Goal: Task Accomplishment & Management: Complete application form

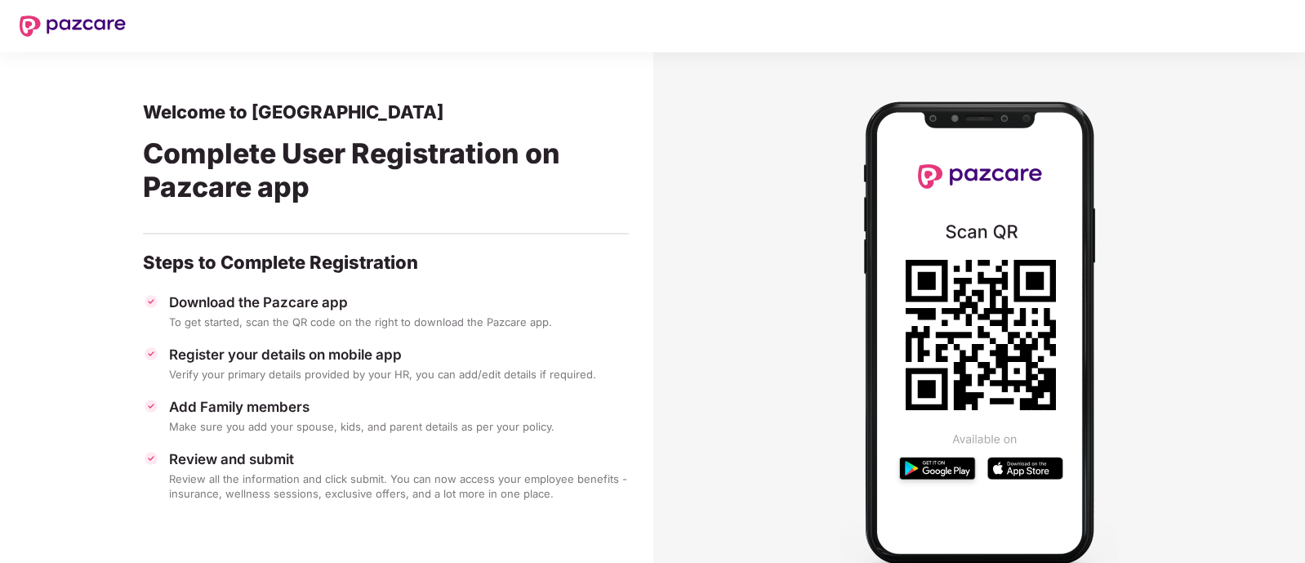
scroll to position [51, 0]
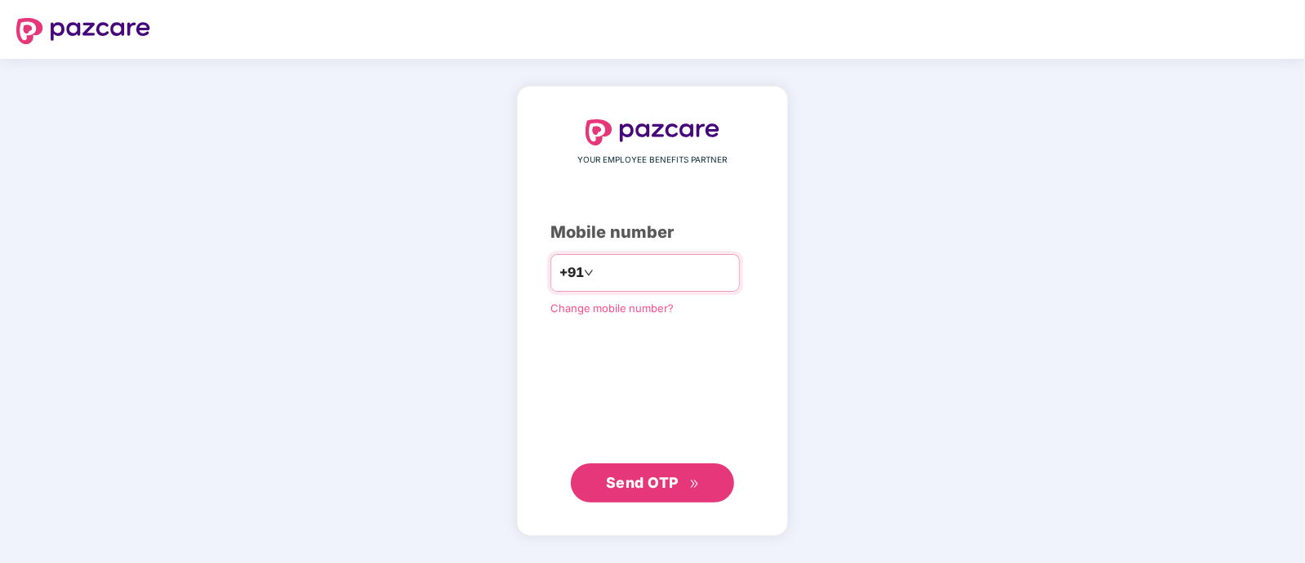
click at [646, 275] on input "number" at bounding box center [664, 273] width 134 height 26
type input "**********"
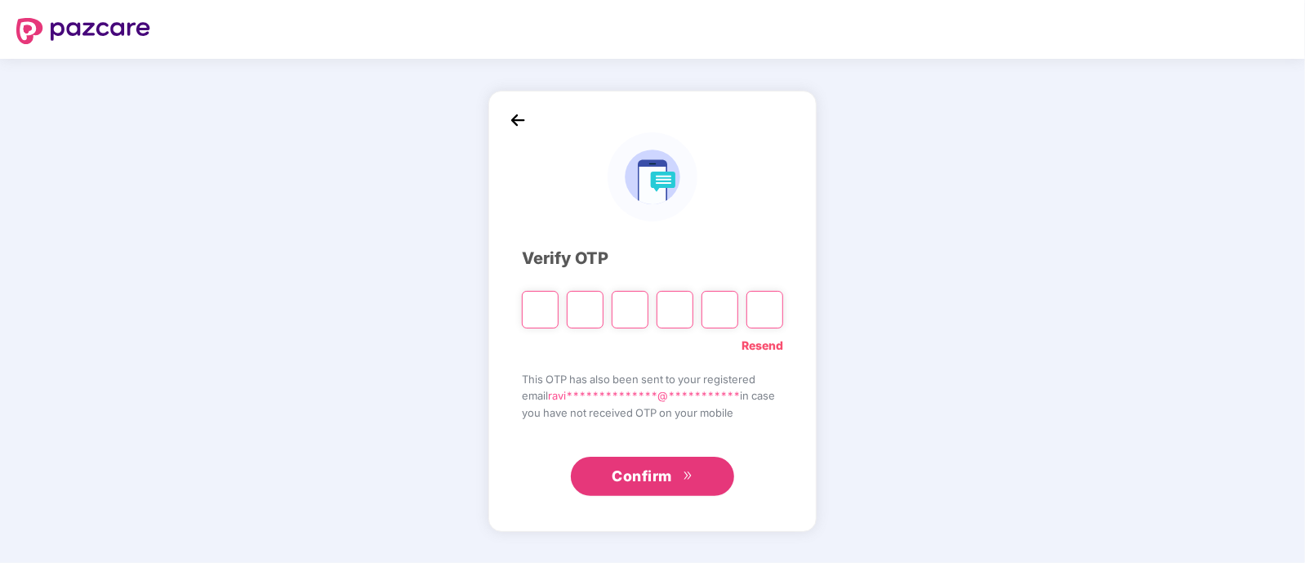
type input "*"
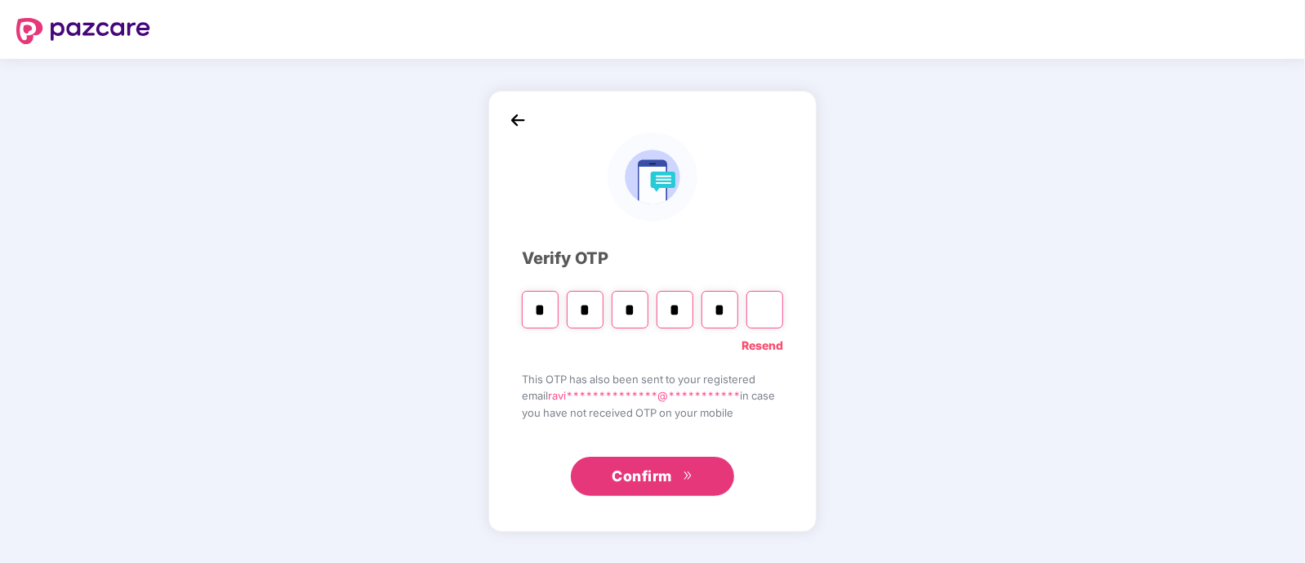
type input "*"
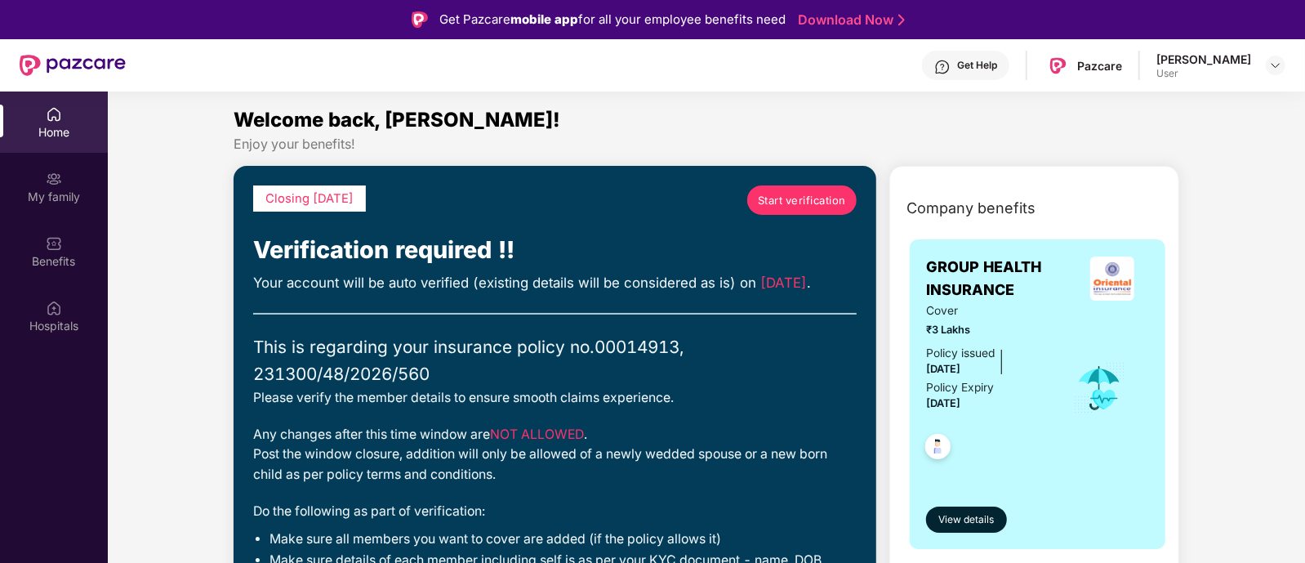
click at [813, 195] on span "Start verification" at bounding box center [802, 200] width 88 height 16
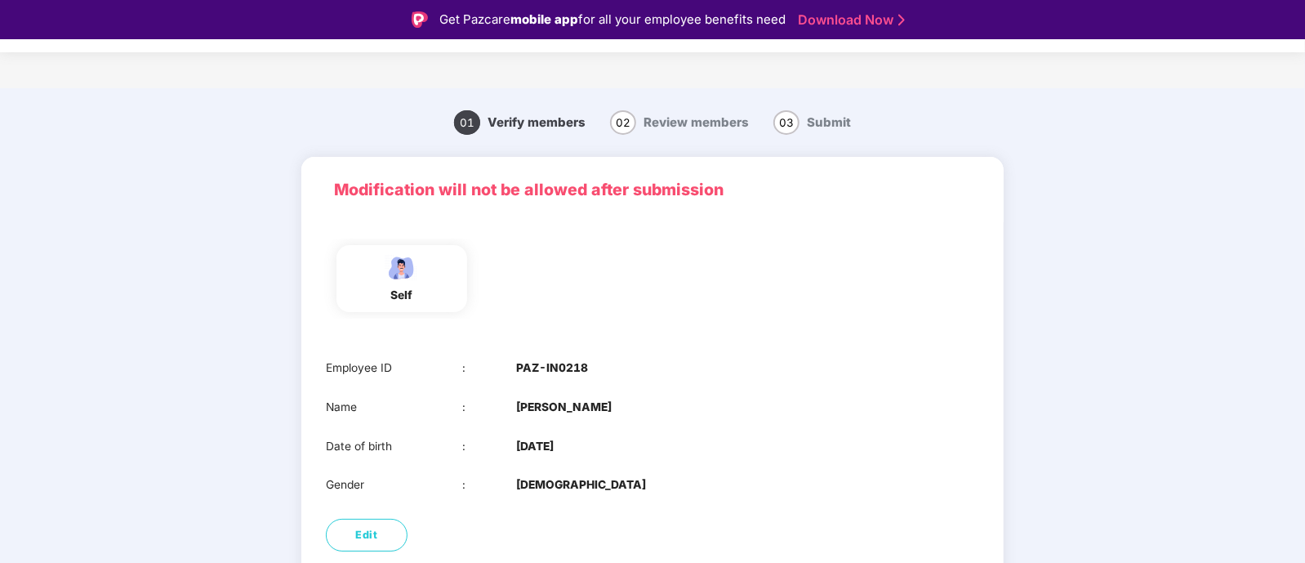
scroll to position [89, 0]
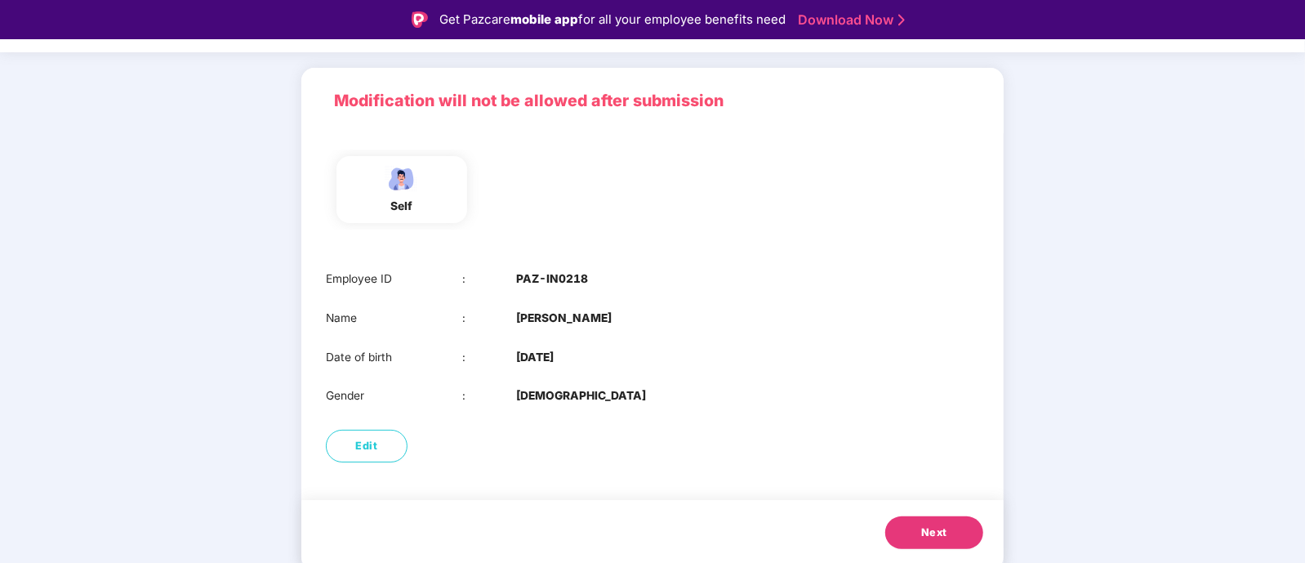
click at [926, 541] on button "Next" at bounding box center [934, 532] width 98 height 33
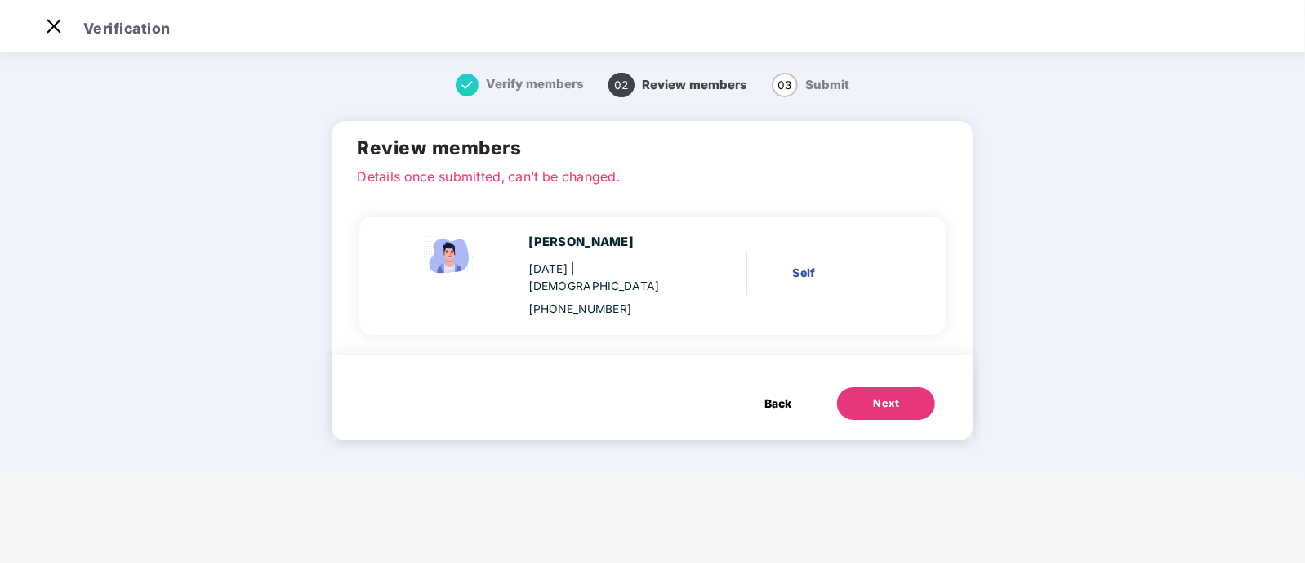
click at [896, 387] on button "Next" at bounding box center [886, 403] width 98 height 33
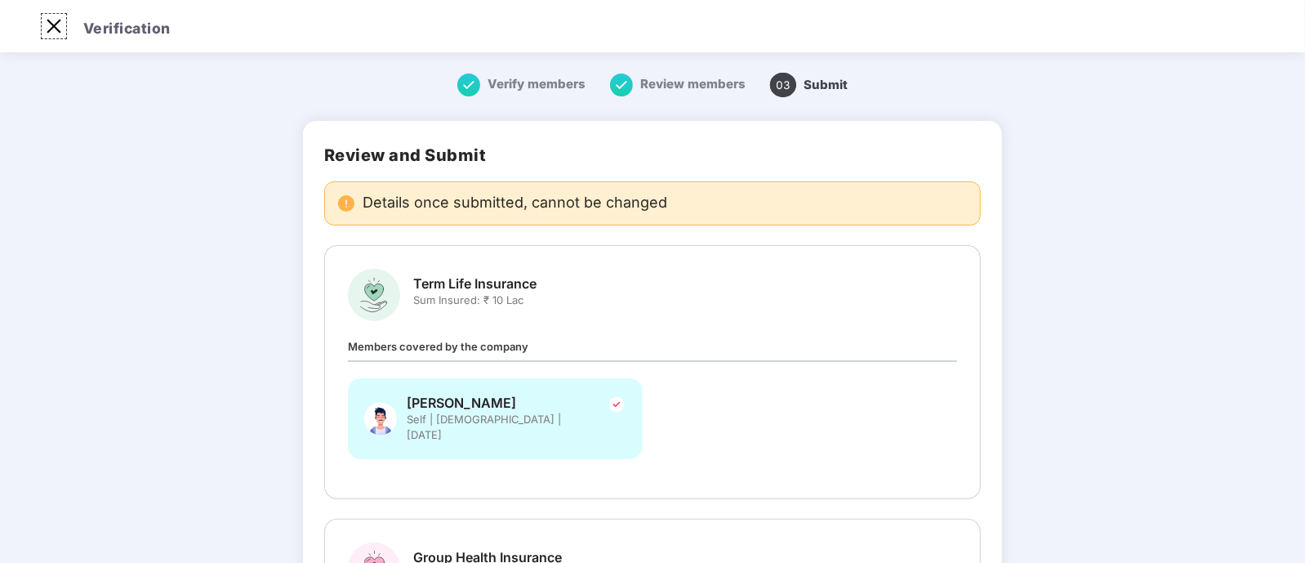
click at [57, 25] on img at bounding box center [54, 26] width 26 height 26
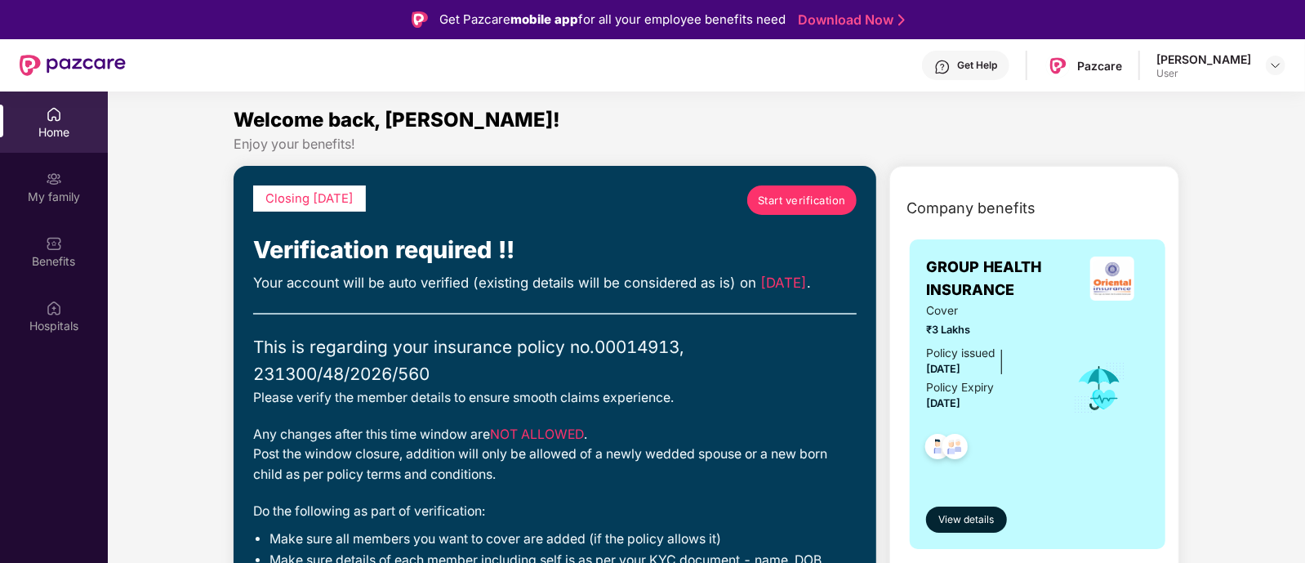
click at [791, 194] on span "Start verification" at bounding box center [802, 200] width 88 height 16
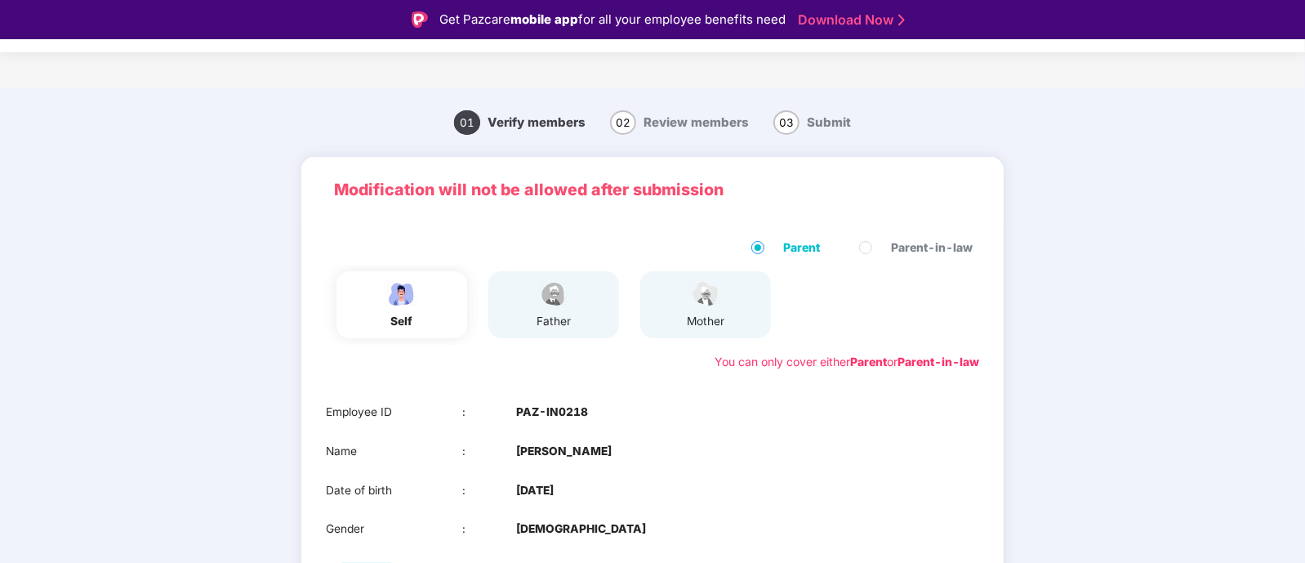
scroll to position [133, 0]
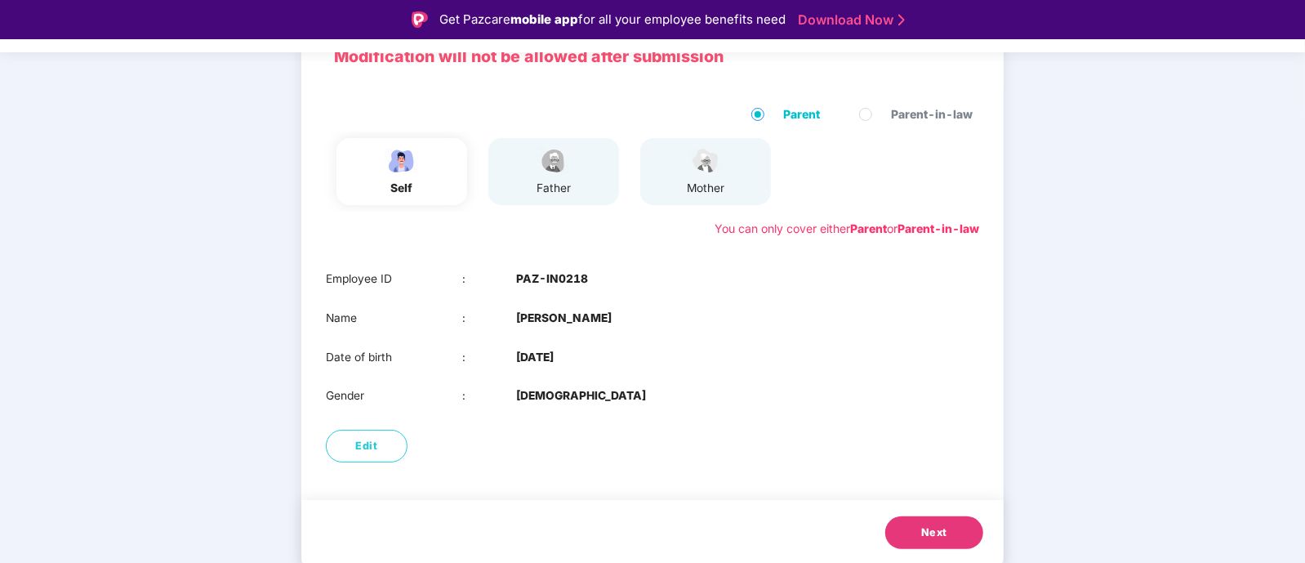
click at [939, 525] on span "Next" at bounding box center [934, 532] width 26 height 16
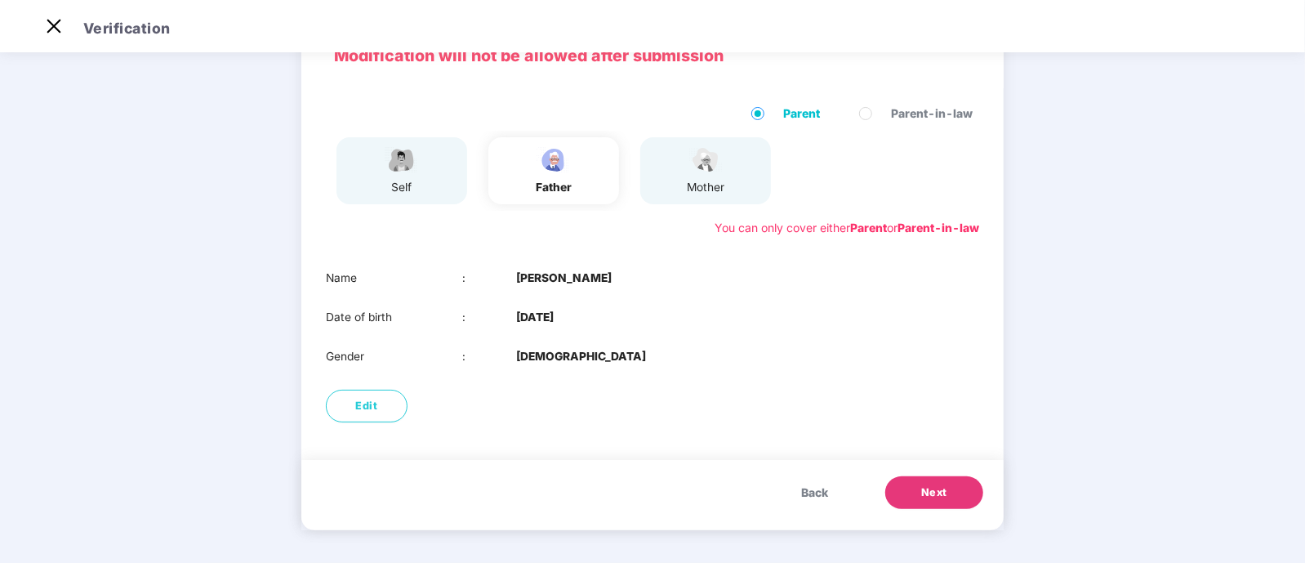
scroll to position [94, 0]
click at [940, 479] on button "Next" at bounding box center [934, 493] width 98 height 33
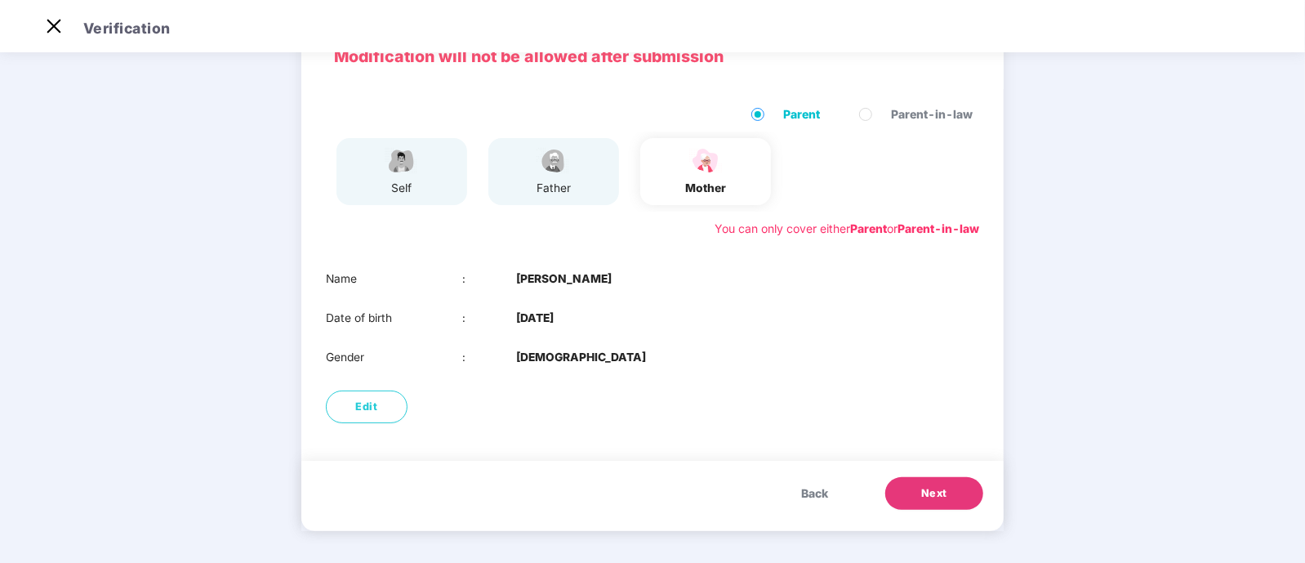
click at [933, 495] on span "Next" at bounding box center [934, 493] width 26 height 16
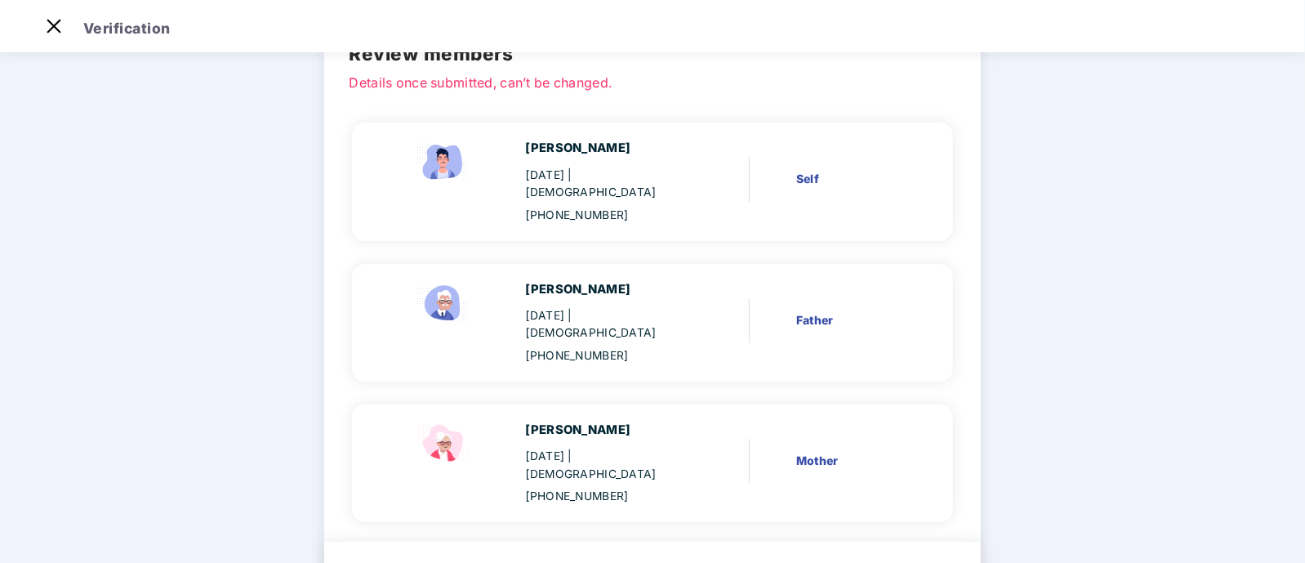
scroll to position [156, 0]
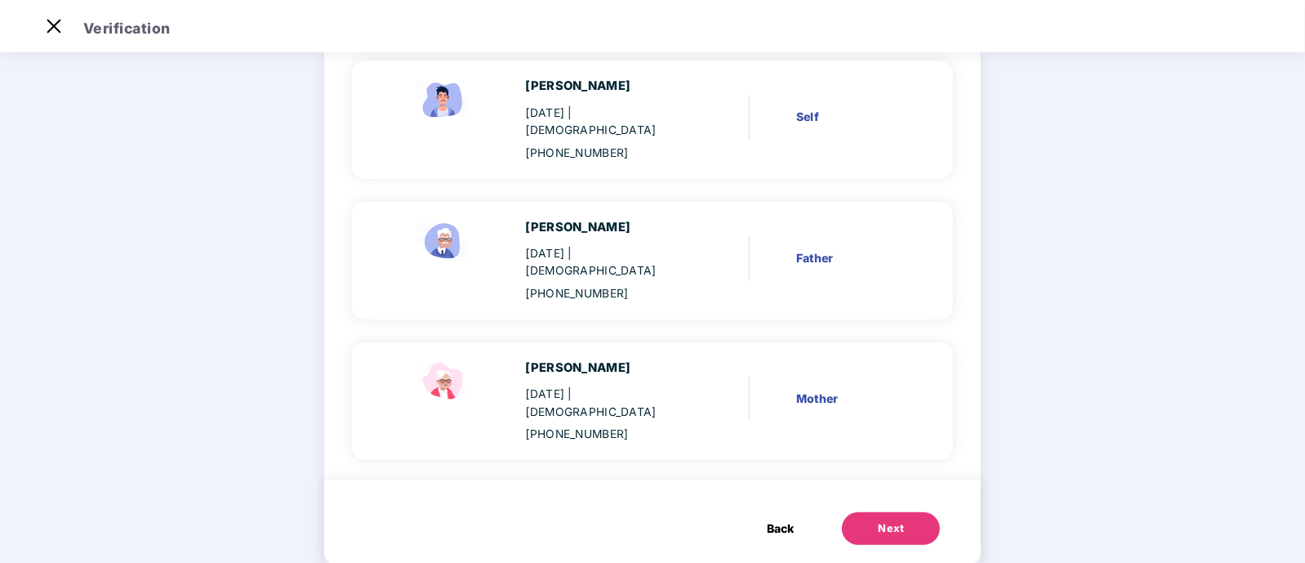
click at [906, 512] on button "Next" at bounding box center [891, 528] width 98 height 33
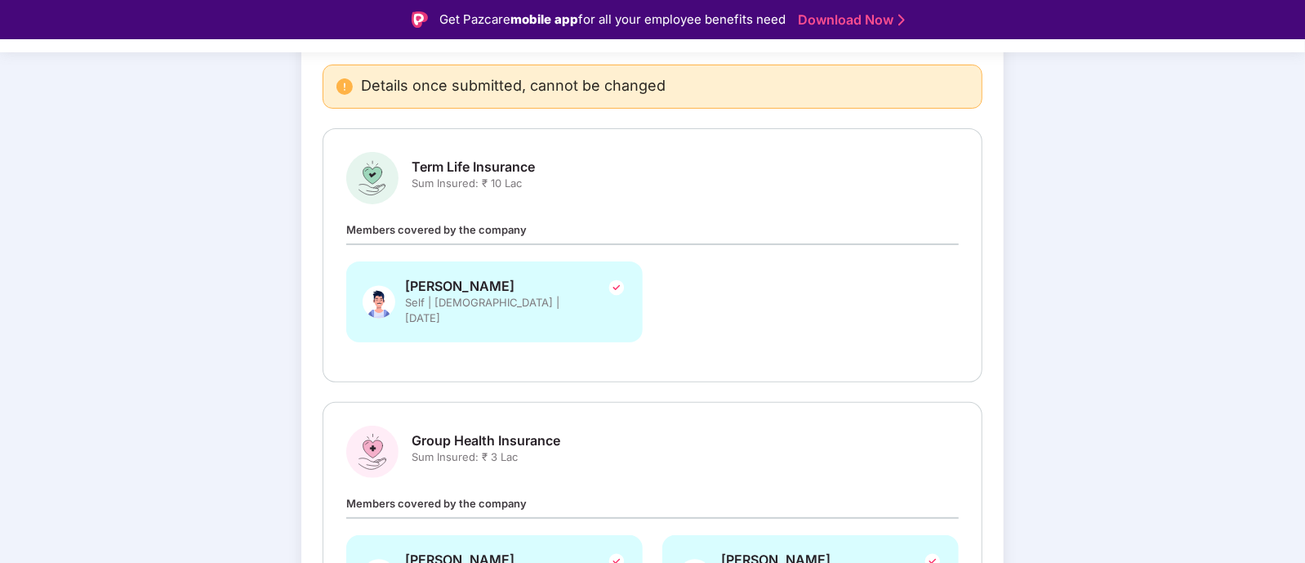
scroll to position [389, 0]
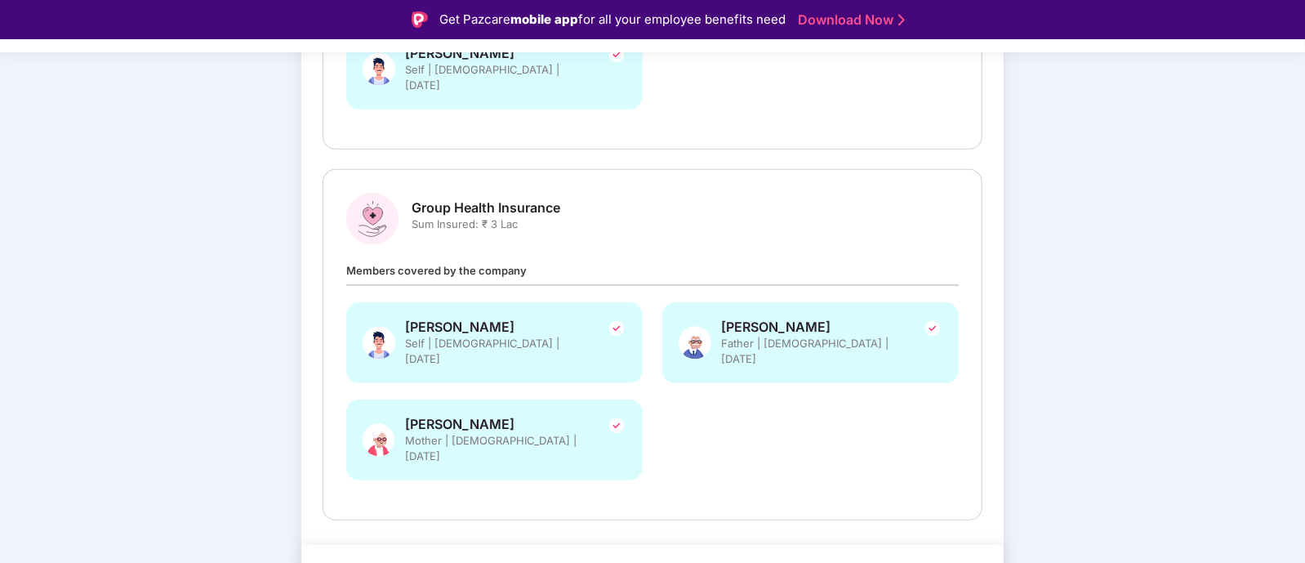
drag, startPoint x: 906, startPoint y: 536, endPoint x: 894, endPoint y: 533, distance: 11.7
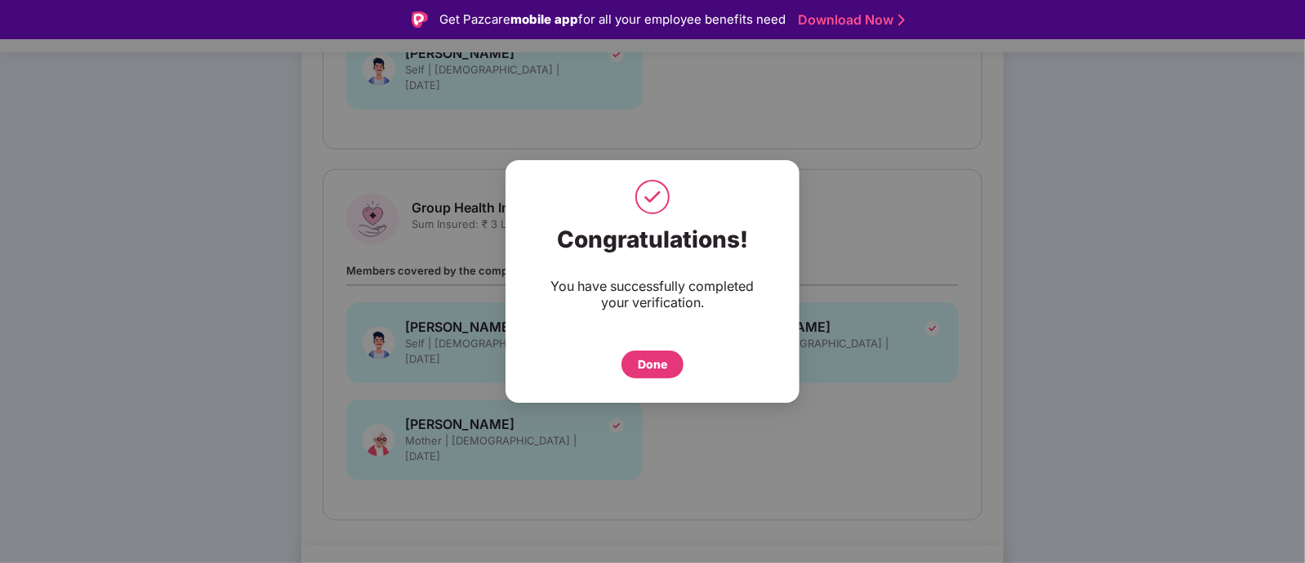
click at [666, 362] on div "Done" at bounding box center [652, 364] width 29 height 18
